Goal: Find specific page/section: Find specific page/section

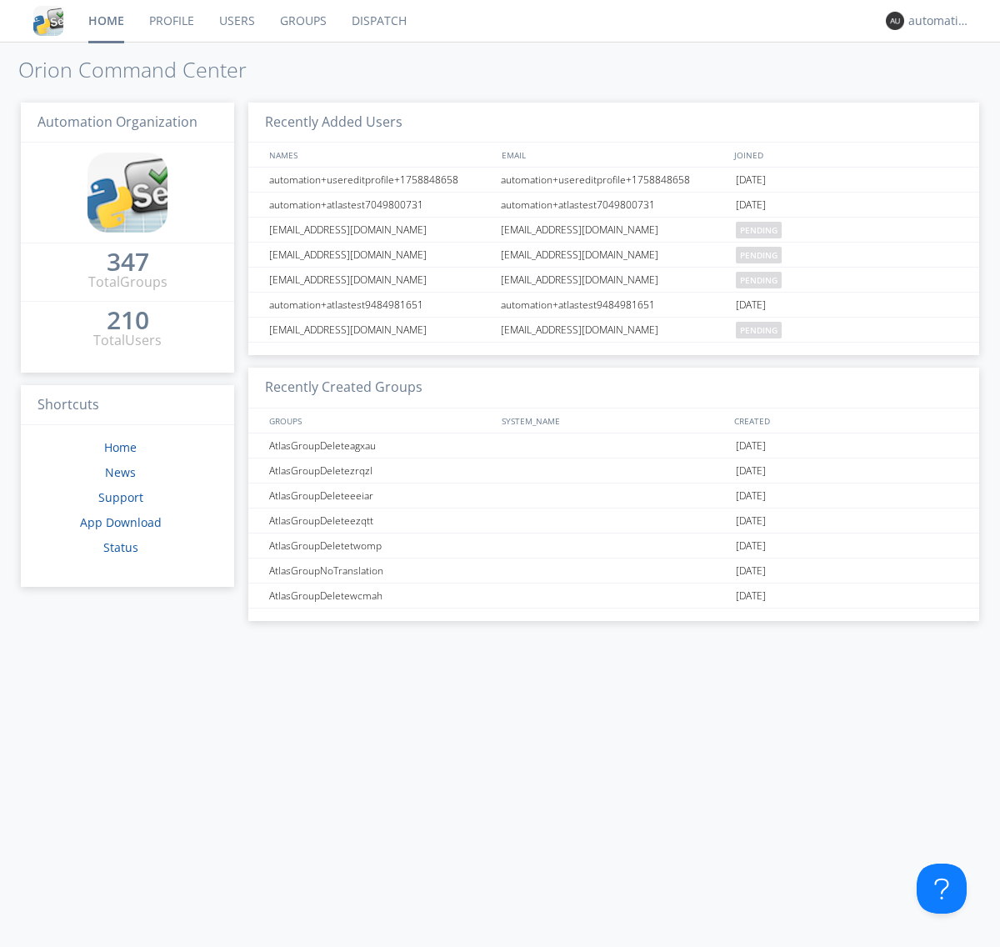
click at [378, 21] on link "Dispatch" at bounding box center [379, 21] width 80 height 42
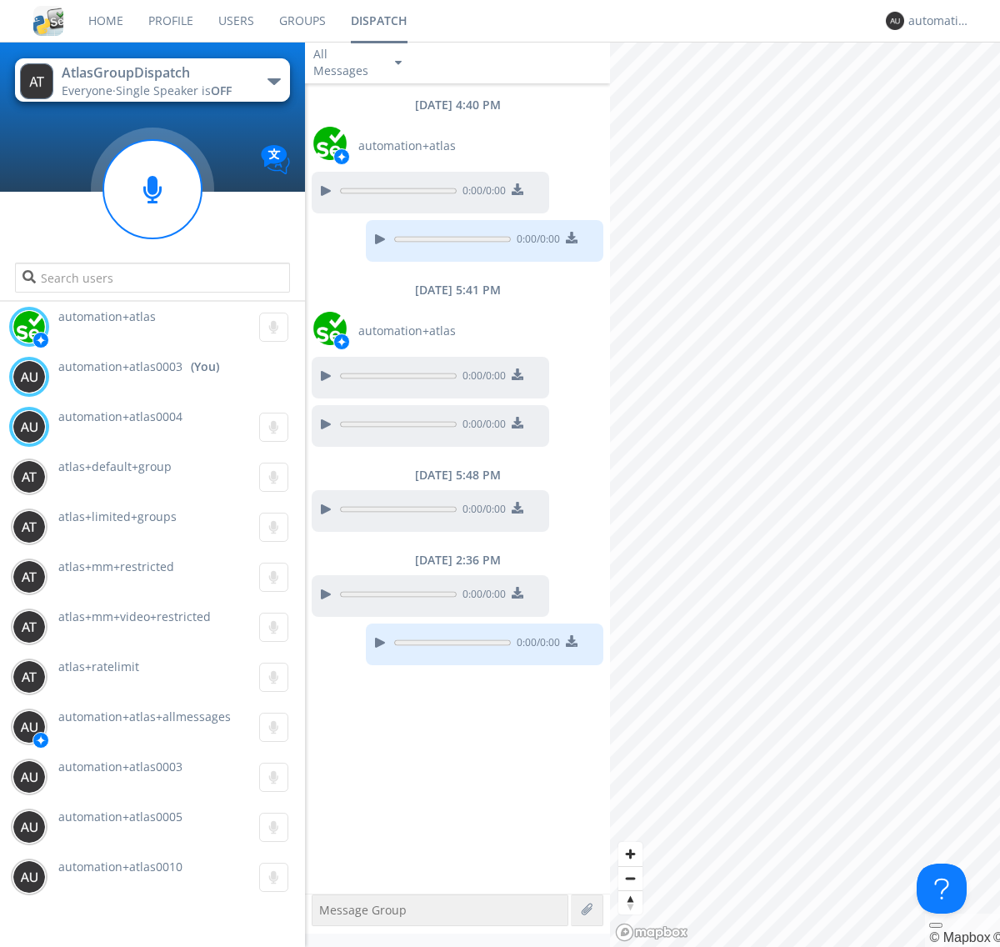
click at [273, 81] on div "button" at bounding box center [274, 81] width 13 height 7
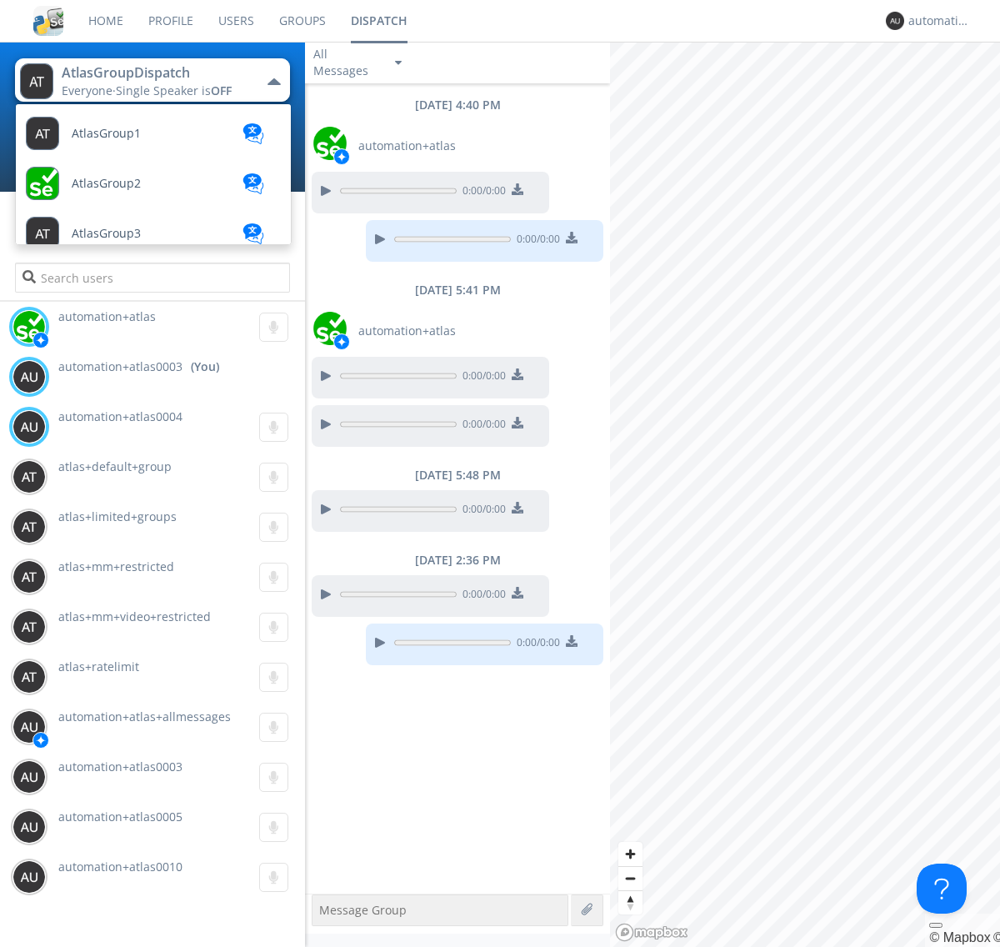
click at [129, 878] on span "AtlasGroupDispatch2" at bounding box center [131, 884] width 118 height 13
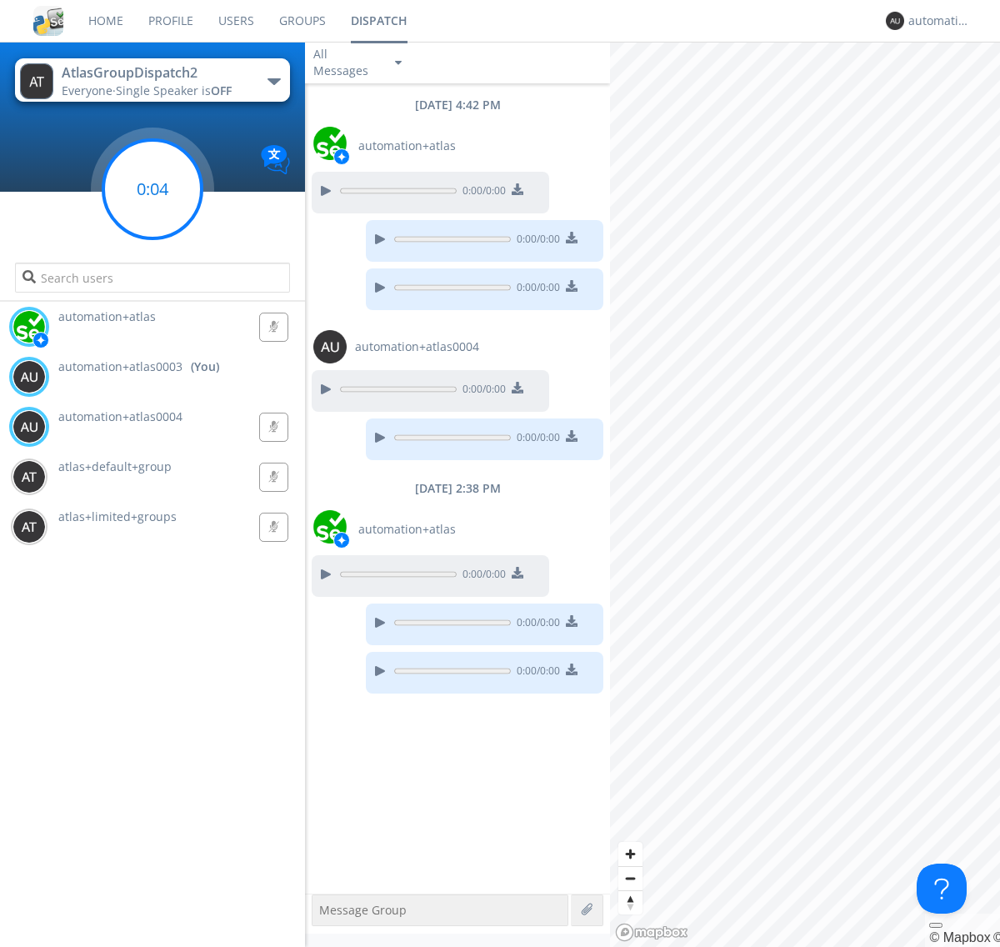
click at [153, 189] on g at bounding box center [152, 189] width 98 height 98
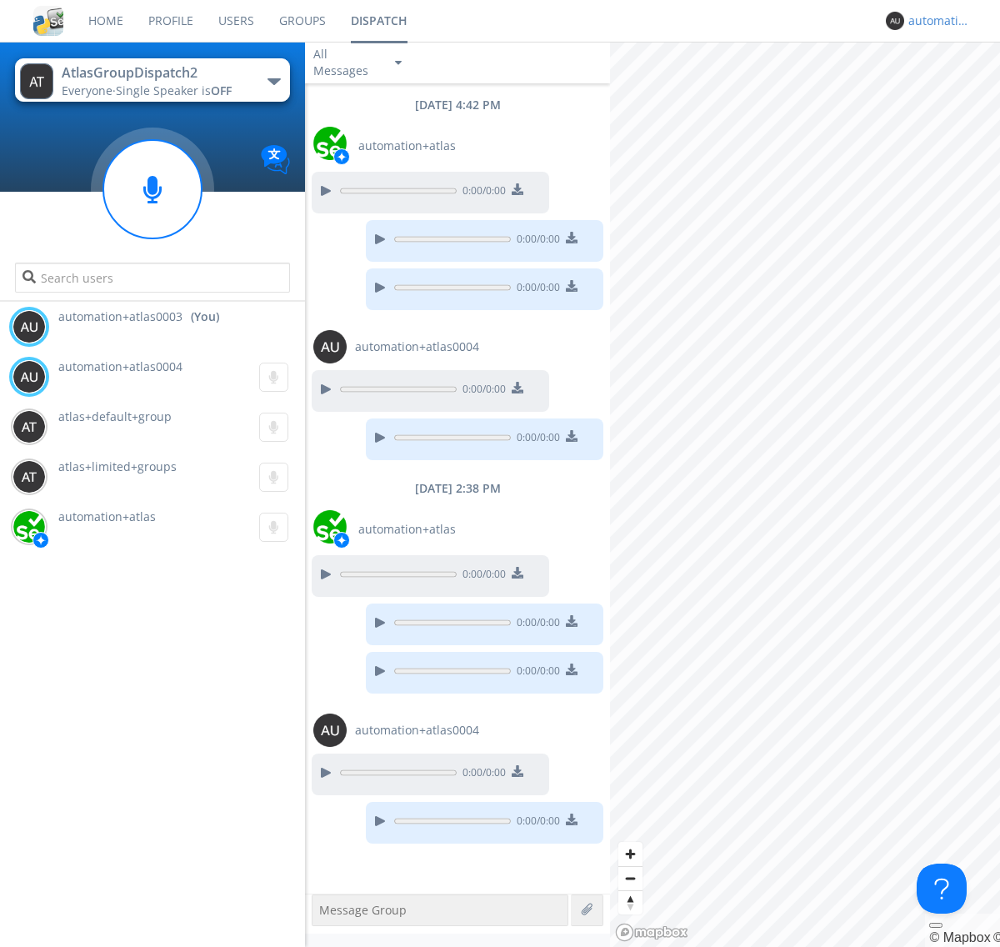
click at [935, 21] on div "automation+atlas0003" at bounding box center [939, 21] width 63 height 17
